Goal: Communication & Community: Answer question/provide support

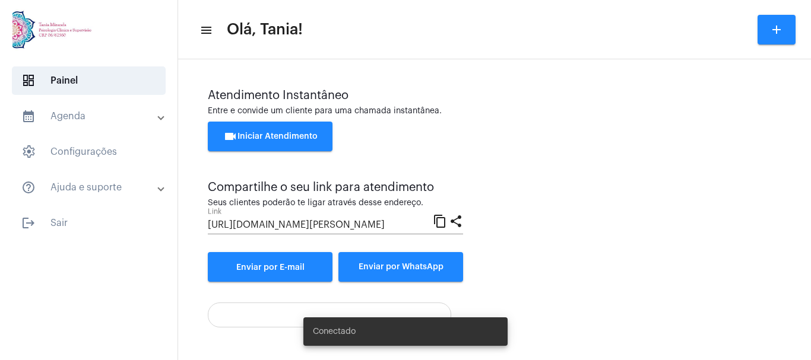
click at [273, 135] on span "videocam Iniciar Atendimento" at bounding box center [270, 136] width 94 height 8
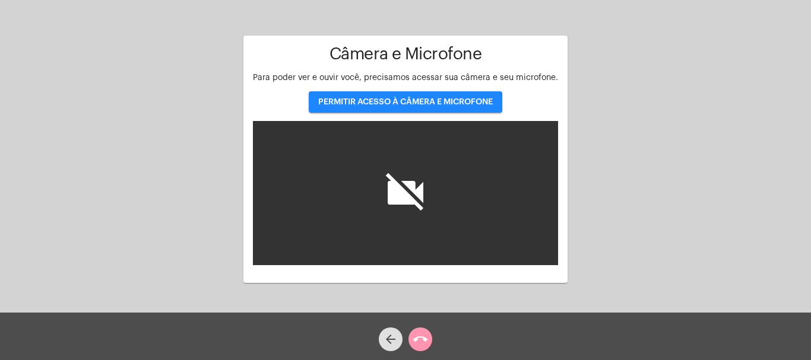
click at [391, 101] on span "PERMITIR ACESSO À CÂMERA E MICROFONE" at bounding box center [405, 102] width 175 height 8
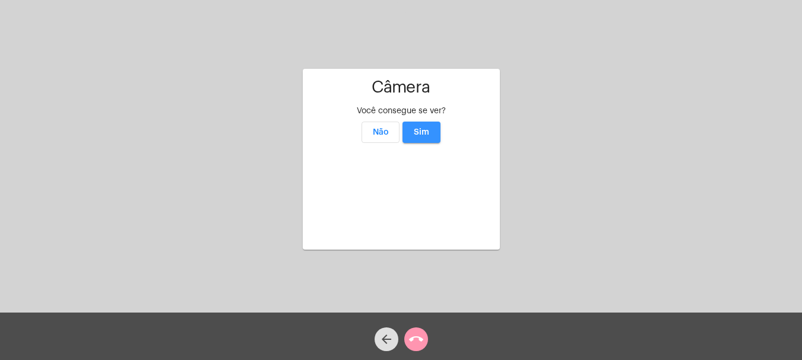
click at [423, 128] on span "Sim" at bounding box center [421, 132] width 15 height 8
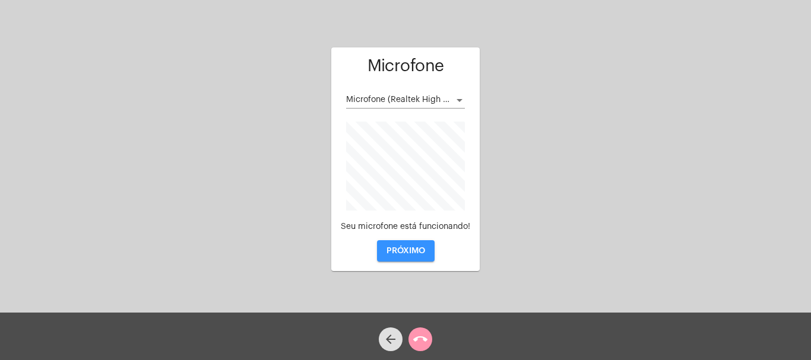
click at [404, 249] on span "PRÓXIMO" at bounding box center [406, 251] width 39 height 8
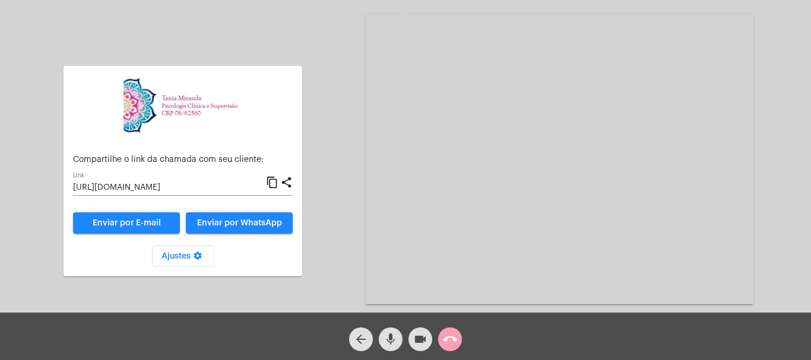
click at [451, 342] on mat-icon "call_end" at bounding box center [450, 340] width 14 height 14
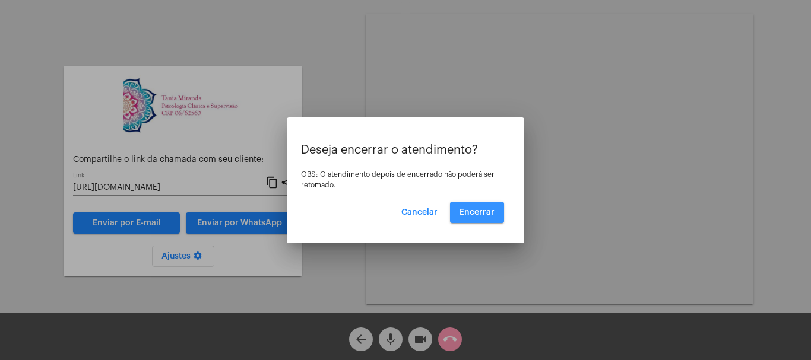
click at [473, 208] on span "Encerrar" at bounding box center [477, 212] width 35 height 8
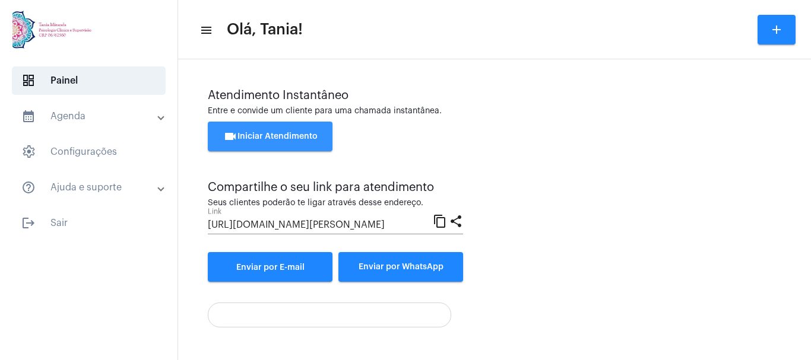
click at [266, 137] on span "videocam Iniciar Atendimento" at bounding box center [270, 136] width 94 height 8
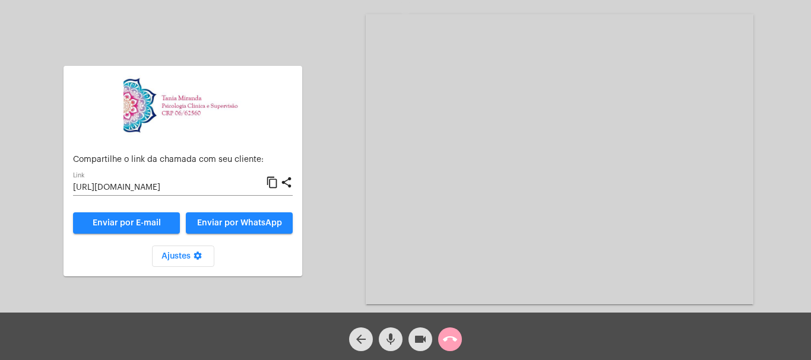
click at [455, 337] on mat-icon "call_end" at bounding box center [450, 340] width 14 height 14
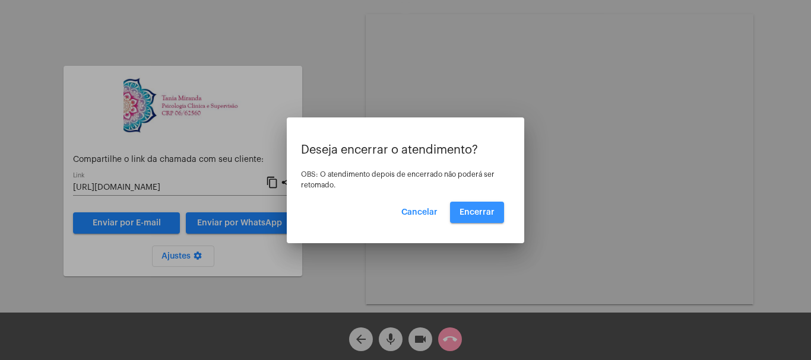
click at [485, 211] on span "Encerrar" at bounding box center [477, 212] width 35 height 8
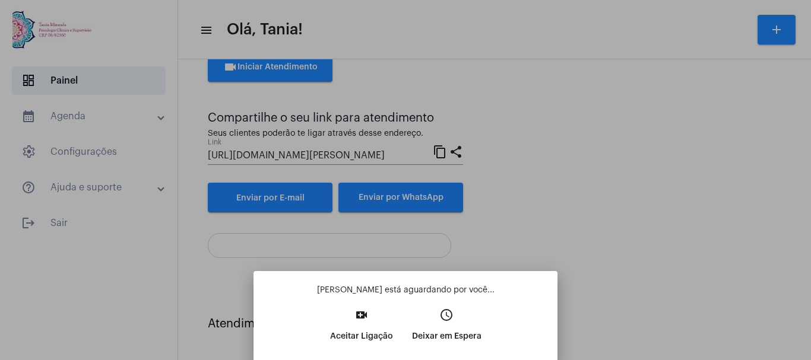
scroll to position [69, 0]
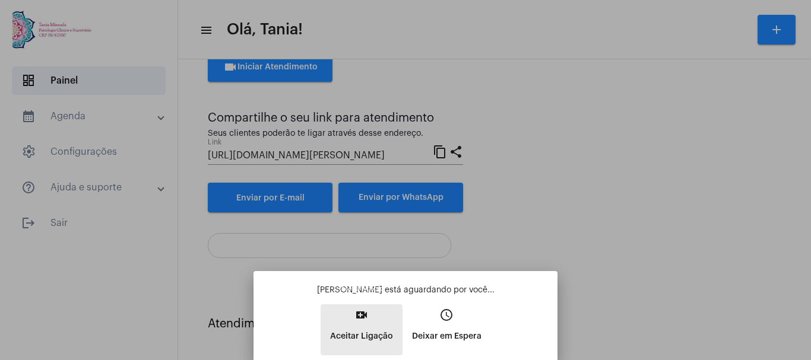
click at [363, 317] on mat-icon "video_call" at bounding box center [361, 315] width 14 height 14
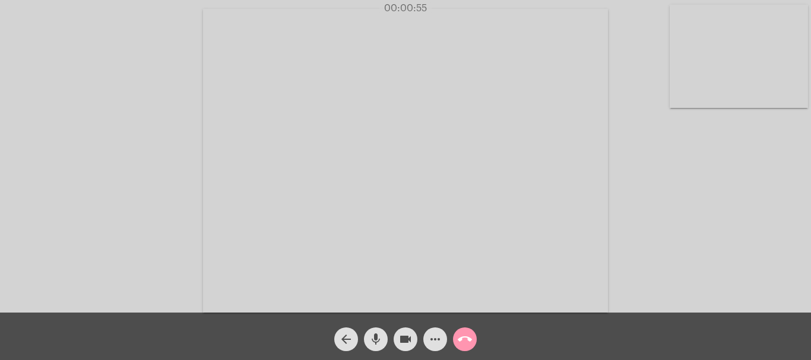
click at [432, 340] on mat-icon "more_horiz" at bounding box center [435, 340] width 14 height 14
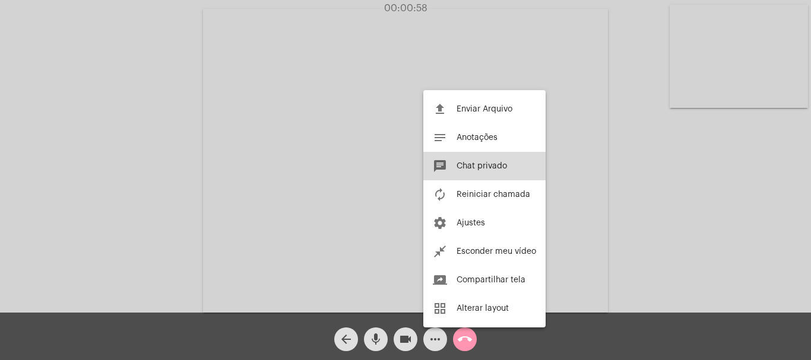
click at [484, 166] on span "Chat privado" at bounding box center [482, 166] width 50 height 8
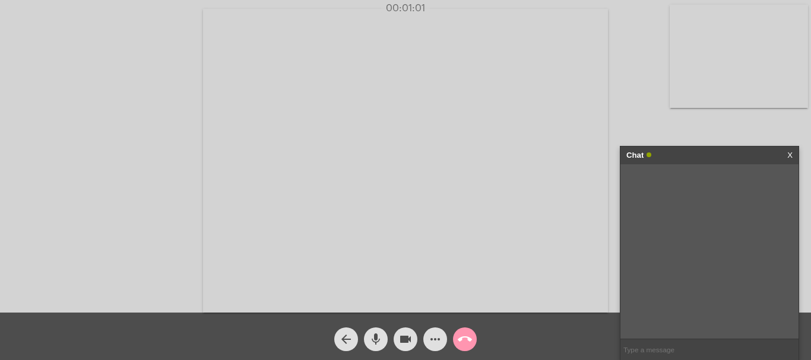
click at [644, 349] on input "text" at bounding box center [710, 350] width 178 height 21
type input "Neide"
type input "E"
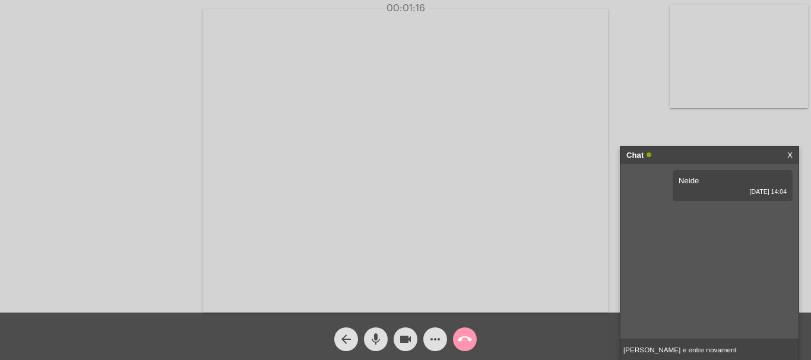
type input "[PERSON_NAME] e entre novamente"
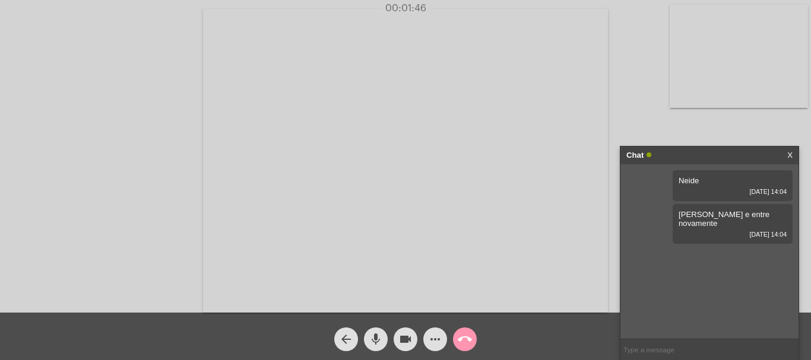
click at [791, 155] on link "X" at bounding box center [789, 156] width 5 height 18
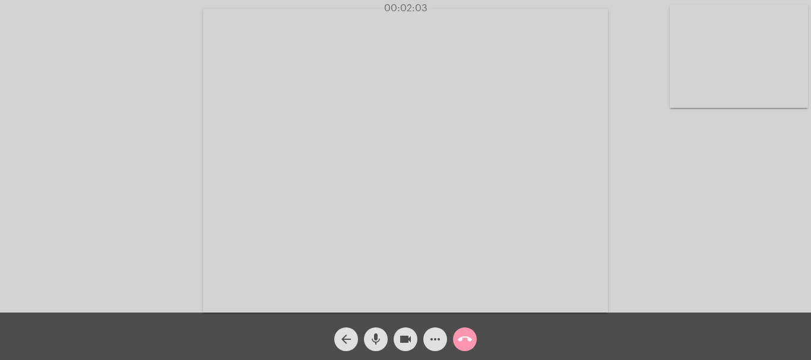
click at [431, 159] on video at bounding box center [405, 161] width 405 height 304
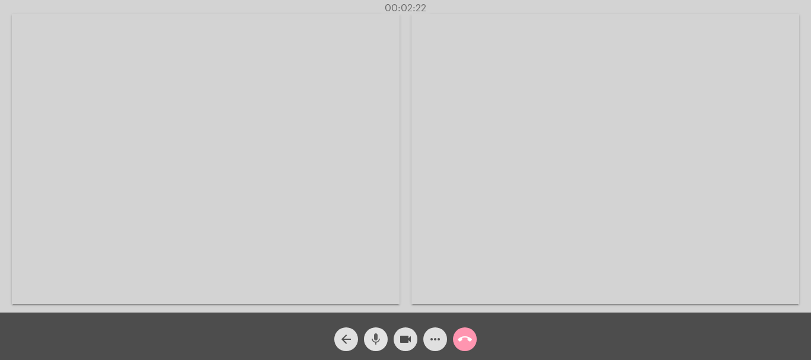
click at [379, 338] on mat-icon "mic" at bounding box center [376, 340] width 14 height 14
click at [379, 338] on mat-icon "mic_off" at bounding box center [376, 340] width 14 height 14
